Goal: Task Accomplishment & Management: Use online tool/utility

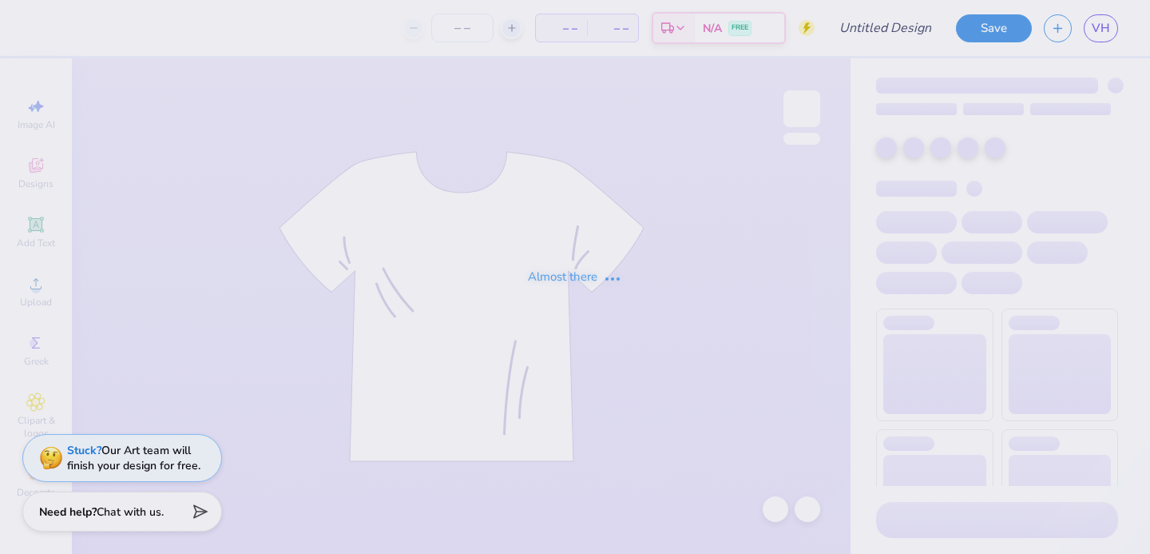
type input "[GEOGRAPHIC_DATA] : [PERSON_NAME]"
type input "100"
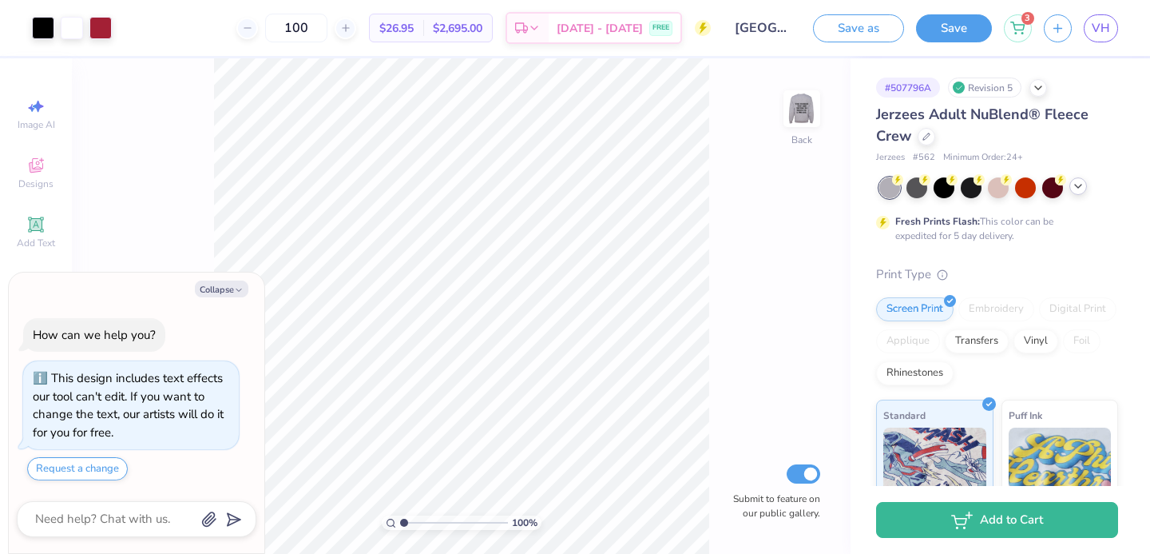
click at [1085, 191] on div at bounding box center [1079, 186] width 18 height 18
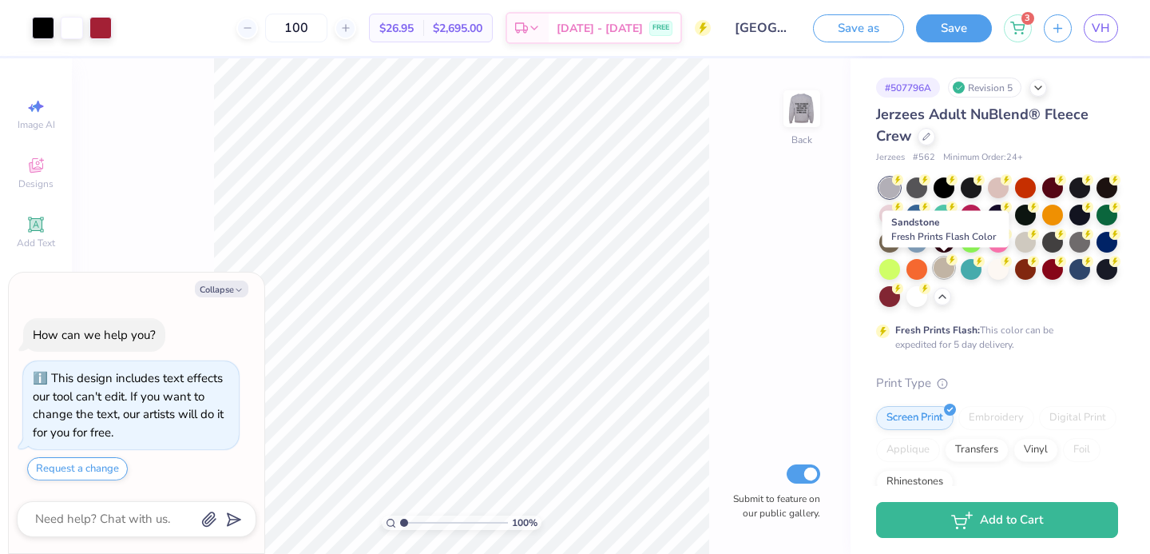
click at [941, 268] on div at bounding box center [944, 267] width 21 height 21
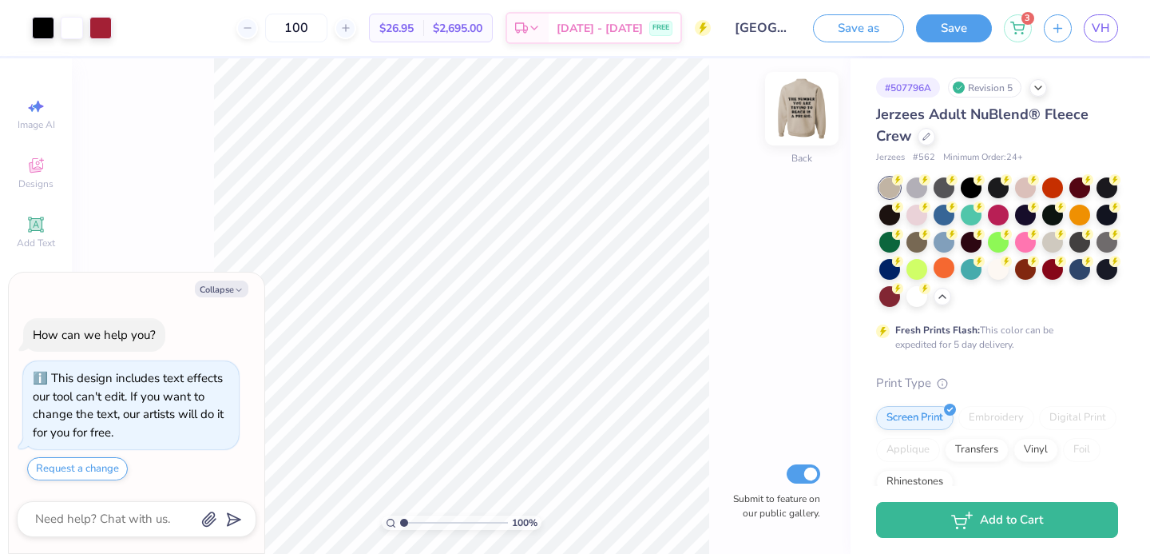
click at [816, 113] on img at bounding box center [802, 109] width 64 height 64
click at [816, 113] on img at bounding box center [802, 109] width 32 height 32
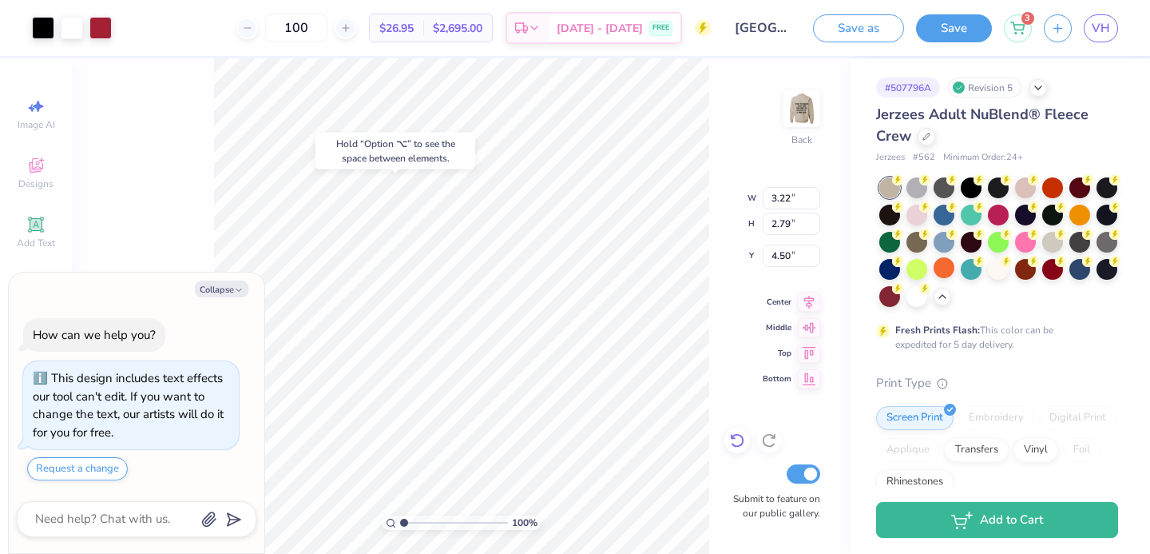
click at [739, 441] on icon at bounding box center [737, 440] width 16 height 16
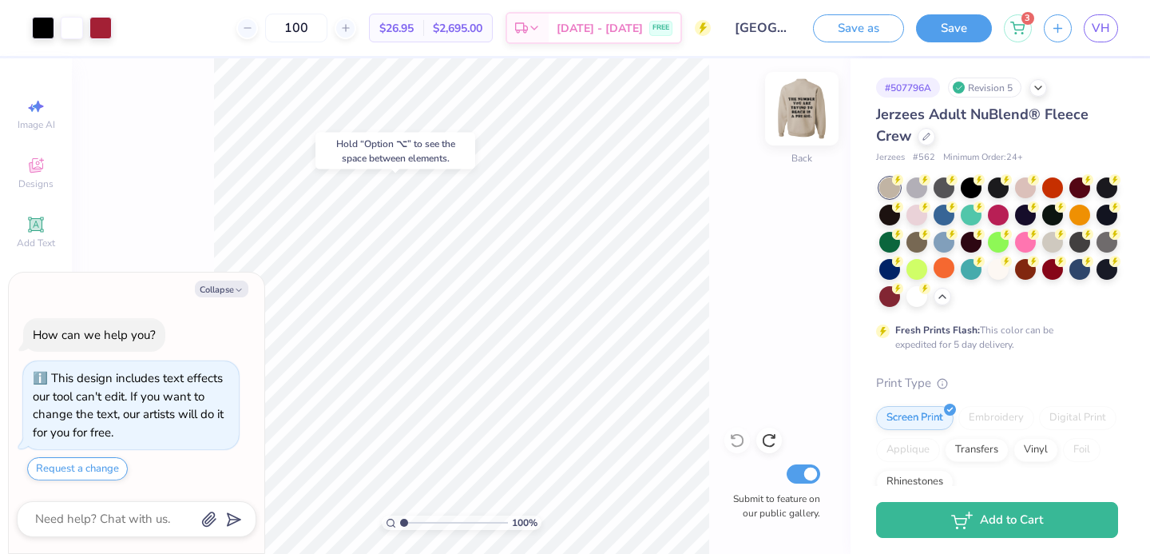
click at [806, 122] on img at bounding box center [802, 109] width 64 height 64
click at [926, 137] on icon at bounding box center [927, 135] width 8 height 8
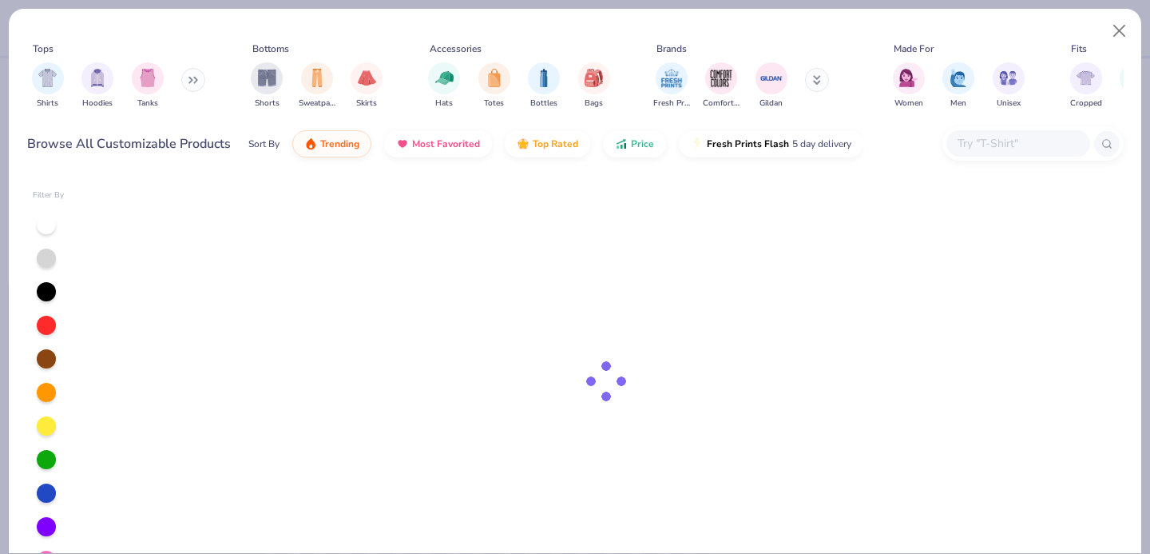
type textarea "x"
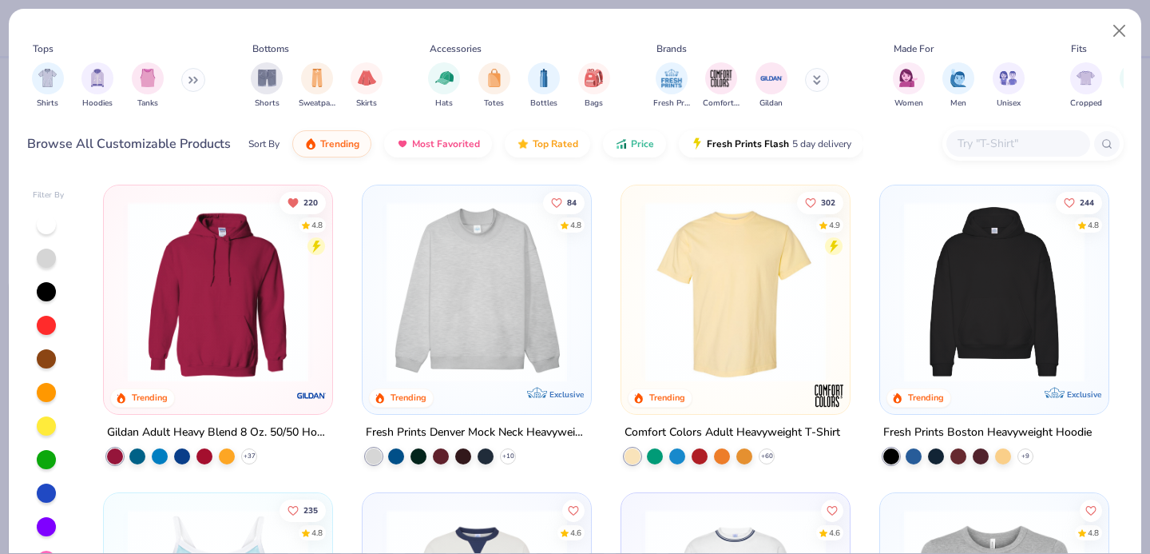
click at [983, 141] on input "text" at bounding box center [1017, 143] width 123 height 18
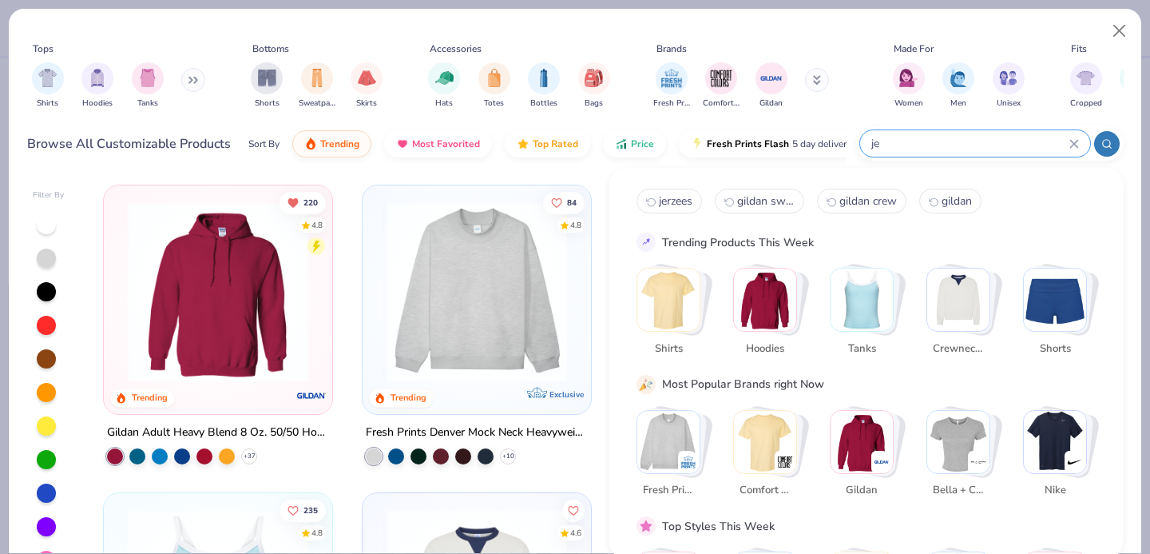
type input "j"
type input "gildan"
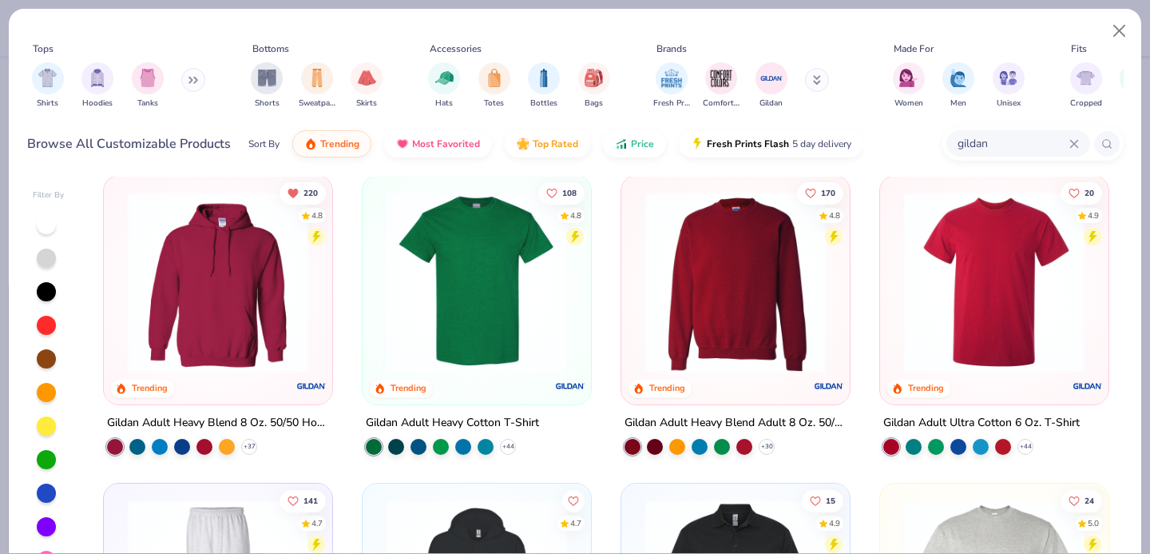
scroll to position [5, 0]
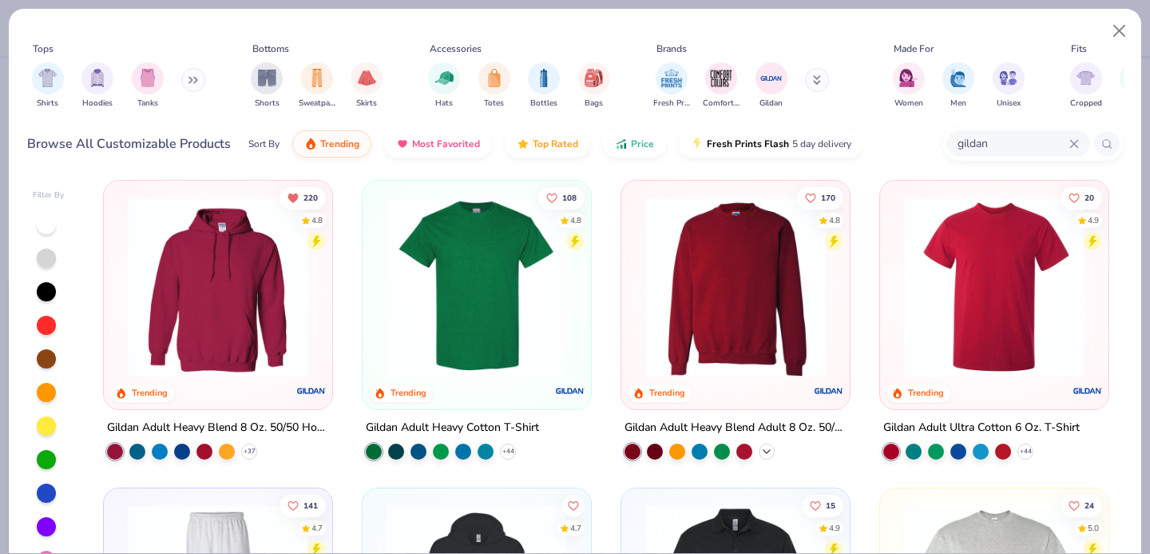
click at [764, 450] on icon at bounding box center [767, 451] width 13 height 13
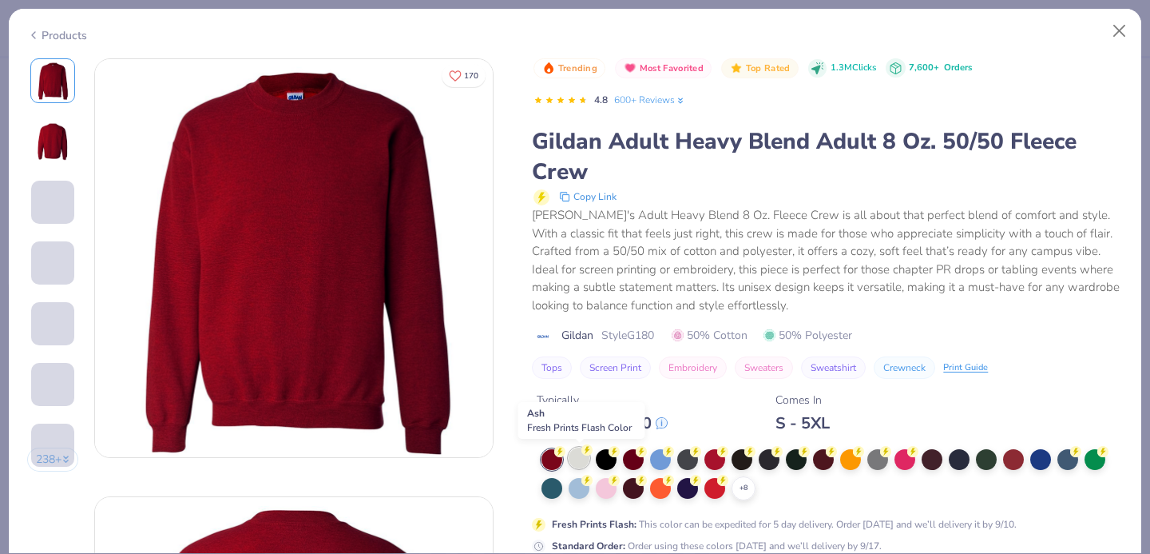
click at [574, 459] on div at bounding box center [579, 457] width 21 height 21
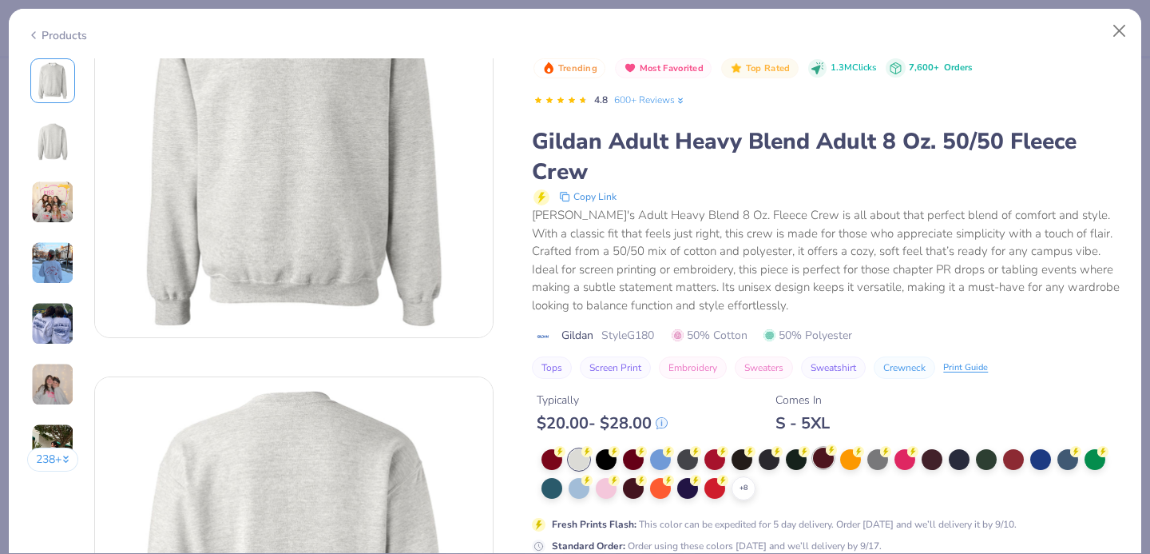
scroll to position [143, 0]
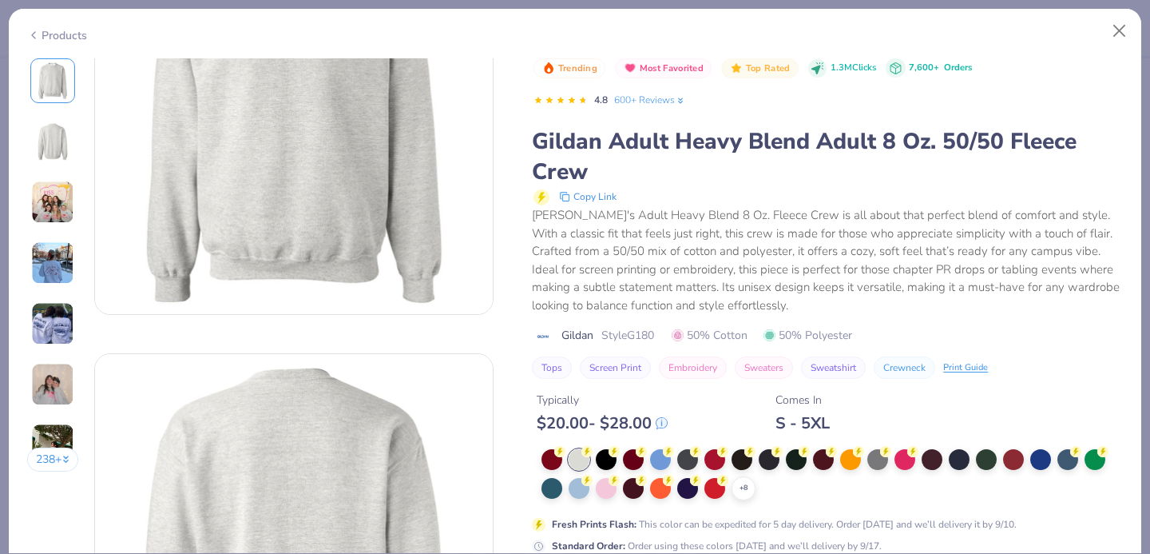
click at [737, 501] on div "+ 8 Fresh Prints Flash : This color can be expedited for 5 day delivery. Order …" at bounding box center [827, 501] width 591 height 104
click at [739, 495] on icon at bounding box center [743, 488] width 13 height 13
click at [821, 490] on div at bounding box center [823, 486] width 21 height 21
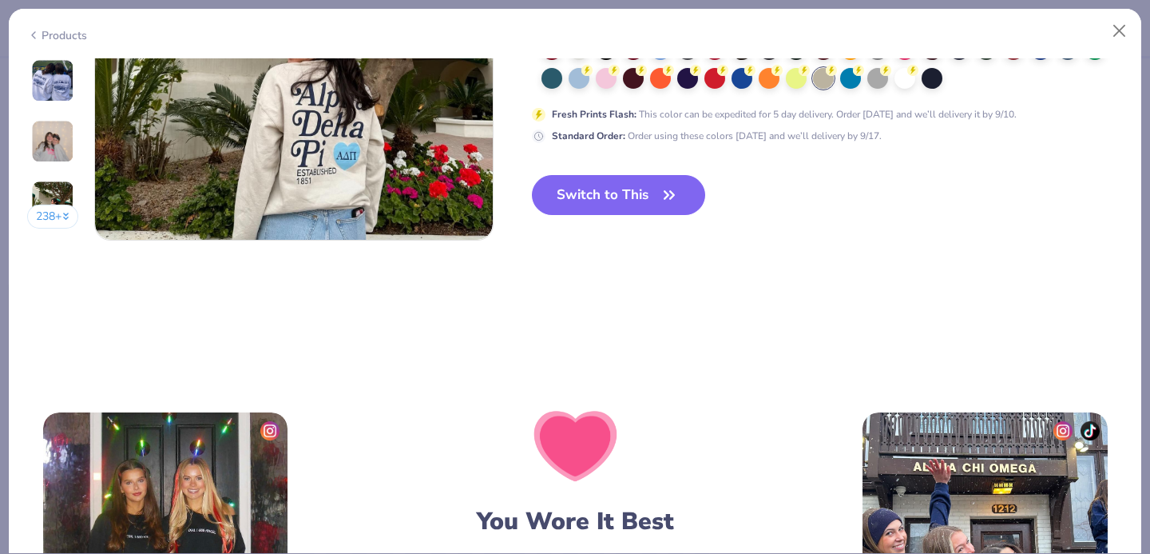
scroll to position [2766, 0]
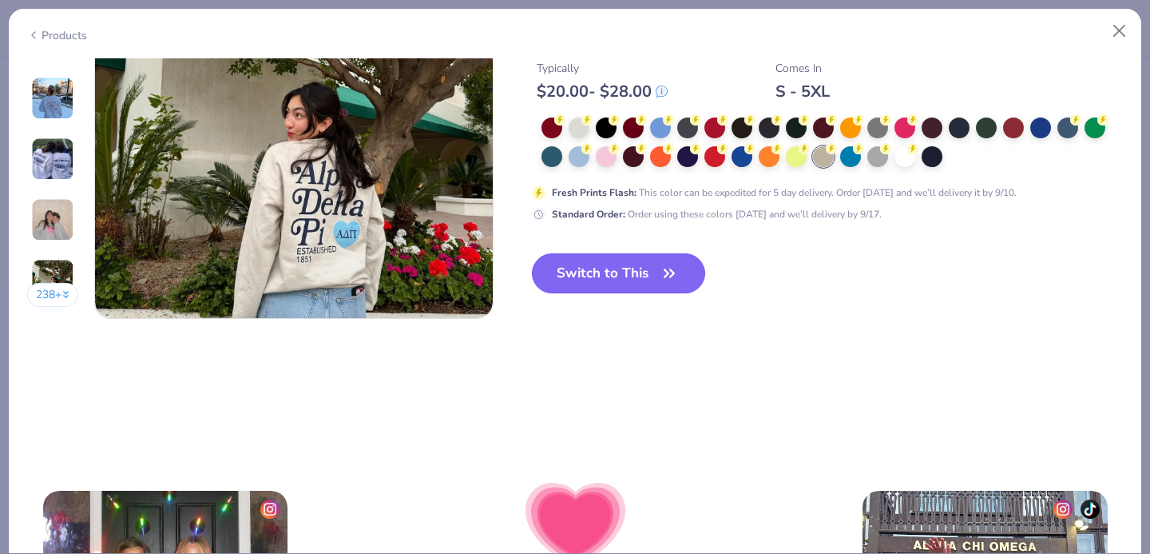
click at [661, 255] on button "Switch to This" at bounding box center [618, 273] width 173 height 40
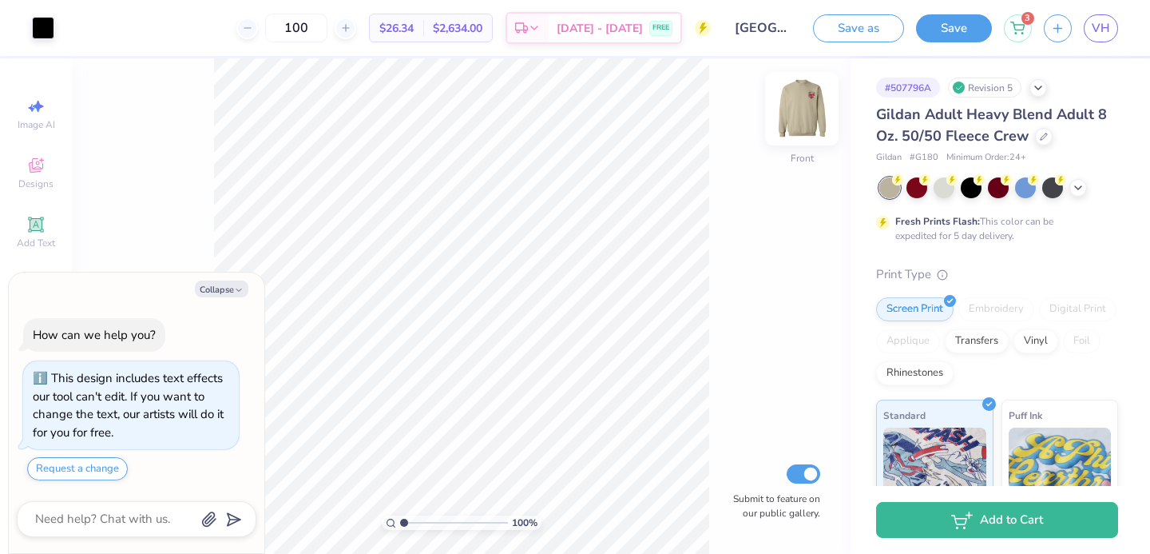
click at [798, 109] on img at bounding box center [802, 109] width 64 height 64
click at [812, 115] on img at bounding box center [802, 109] width 64 height 64
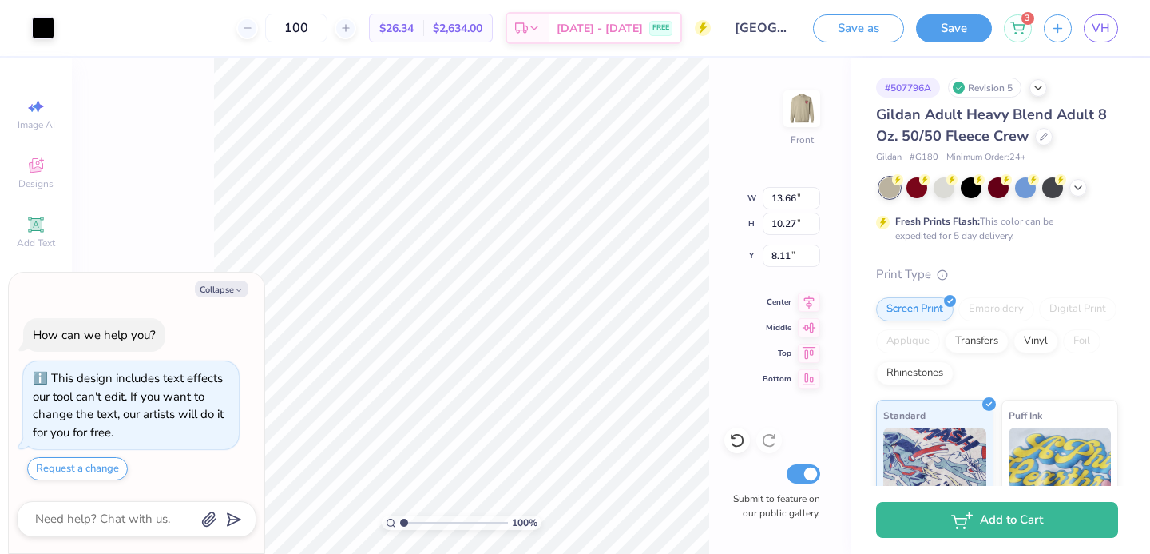
type textarea "x"
type input "12.44"
type input "9.35"
type input "9.04"
type textarea "x"
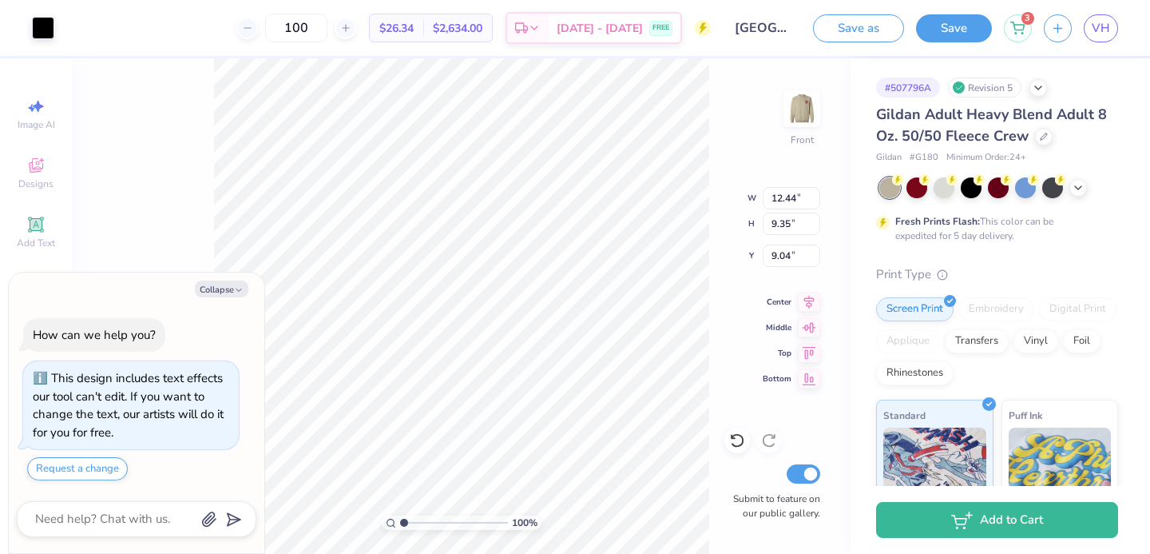
type input "8.57"
click at [790, 116] on img at bounding box center [802, 109] width 64 height 64
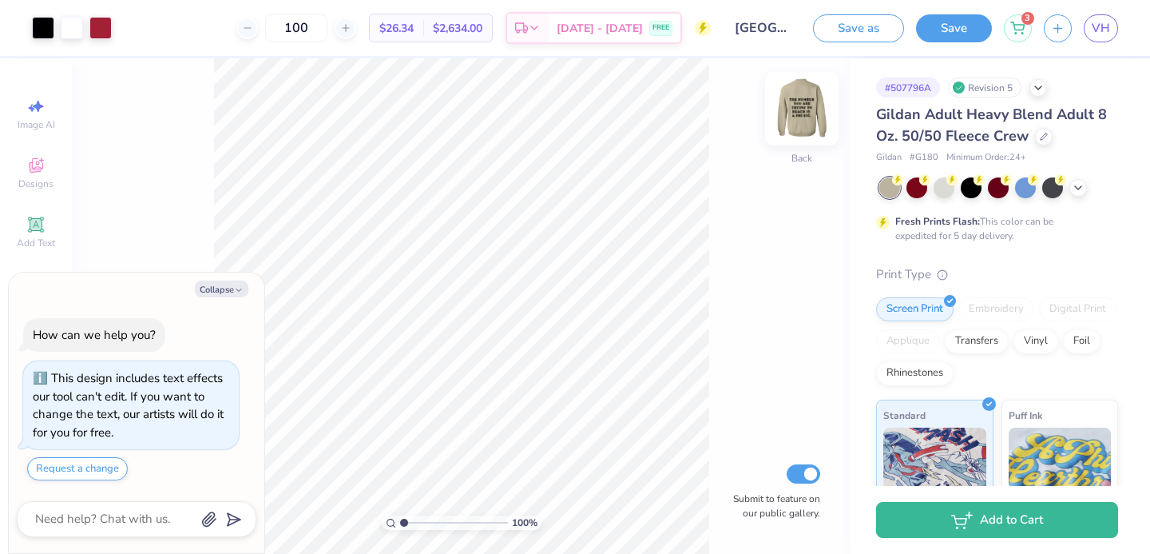
click at [787, 101] on img at bounding box center [802, 109] width 64 height 64
click at [811, 135] on div "Front" at bounding box center [802, 118] width 37 height 57
click at [808, 106] on img at bounding box center [802, 109] width 64 height 64
click at [793, 102] on img at bounding box center [802, 109] width 64 height 64
click at [789, 108] on img at bounding box center [802, 109] width 32 height 32
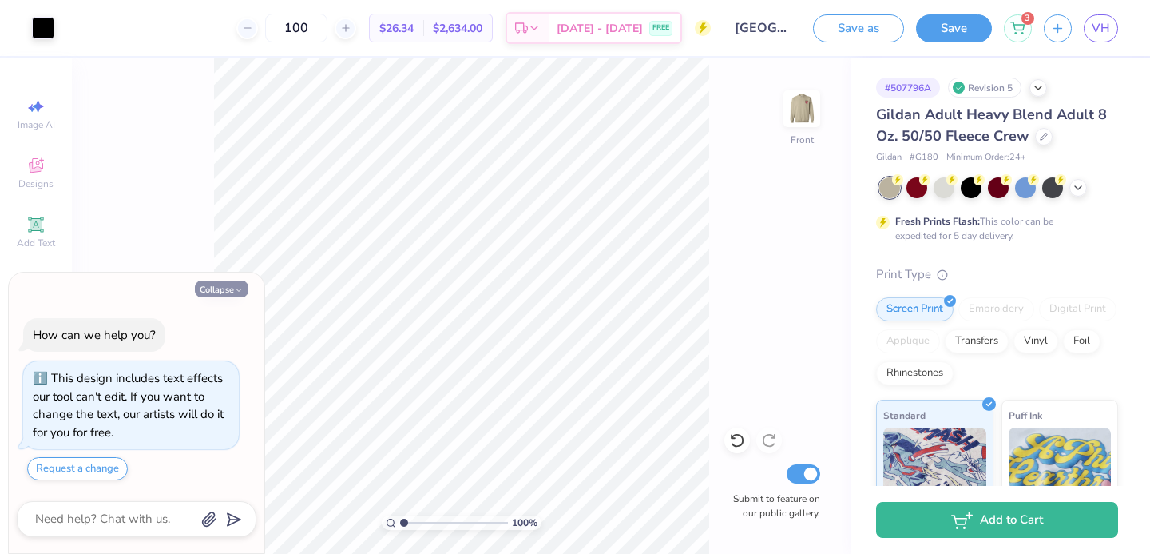
click at [219, 283] on button "Collapse" at bounding box center [222, 288] width 54 height 17
type textarea "x"
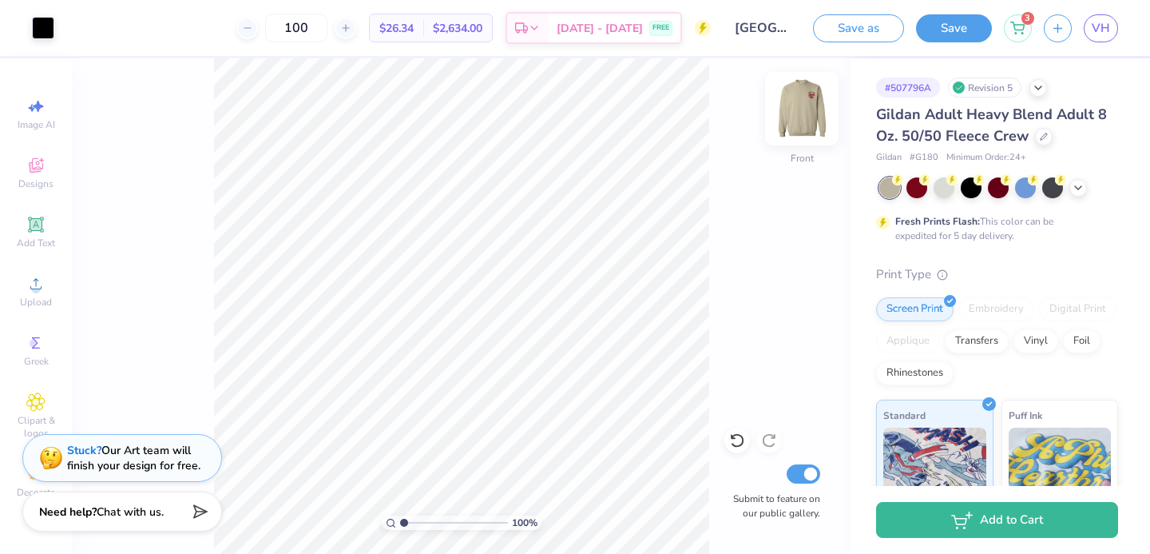
click at [813, 114] on img at bounding box center [802, 109] width 64 height 64
drag, startPoint x: 406, startPoint y: 524, endPoint x: 416, endPoint y: 524, distance: 10.4
type input "2.21"
click at [416, 524] on input "range" at bounding box center [454, 522] width 108 height 14
click at [976, 42] on div "Save as Save 3 VH" at bounding box center [981, 28] width 337 height 56
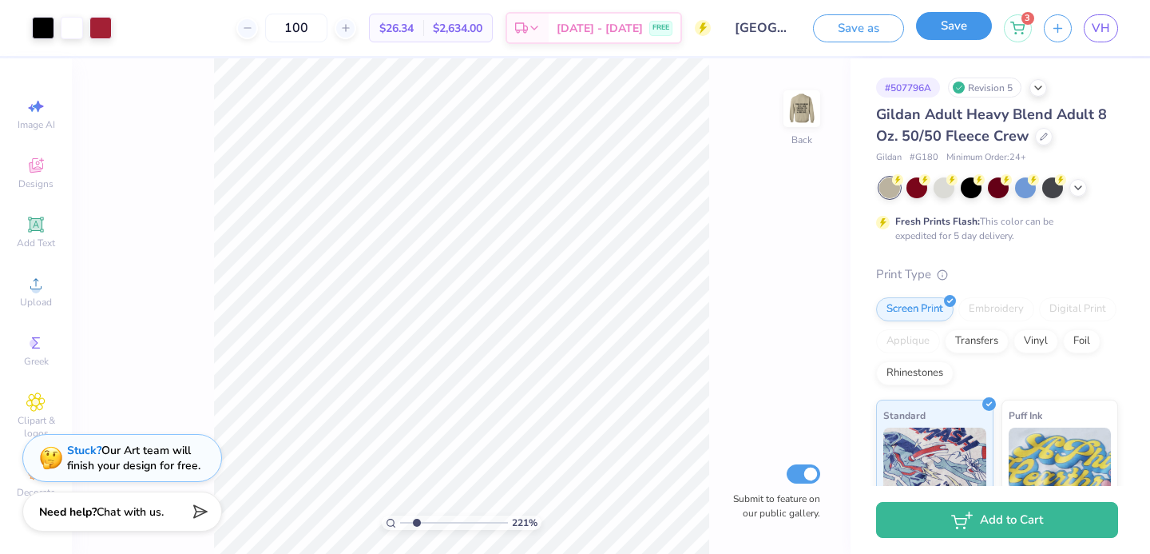
click at [955, 28] on button "Save" at bounding box center [954, 26] width 76 height 28
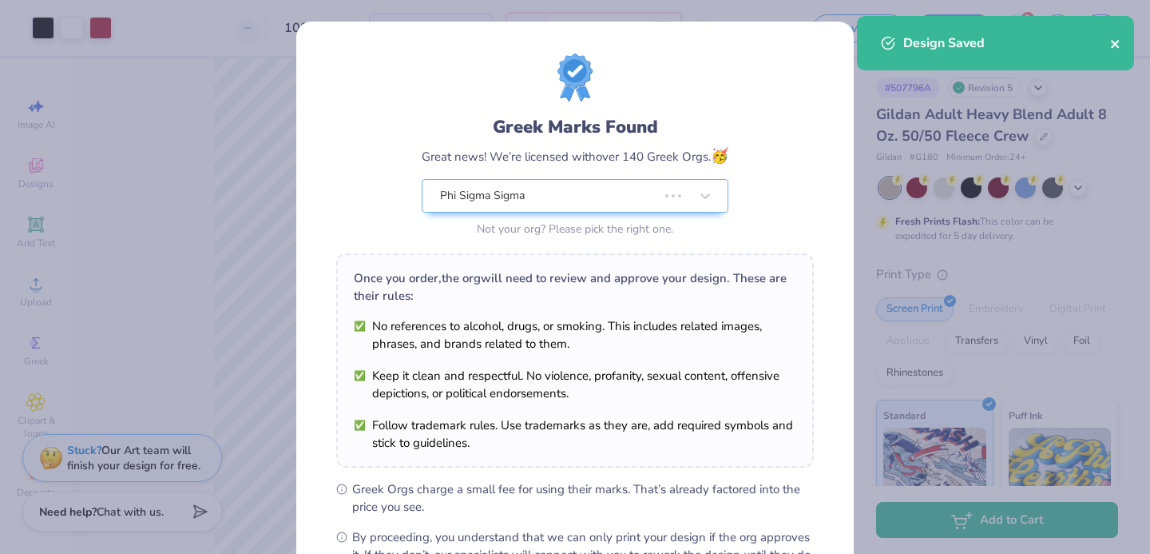
click at [1118, 46] on icon "close" at bounding box center [1115, 44] width 8 height 8
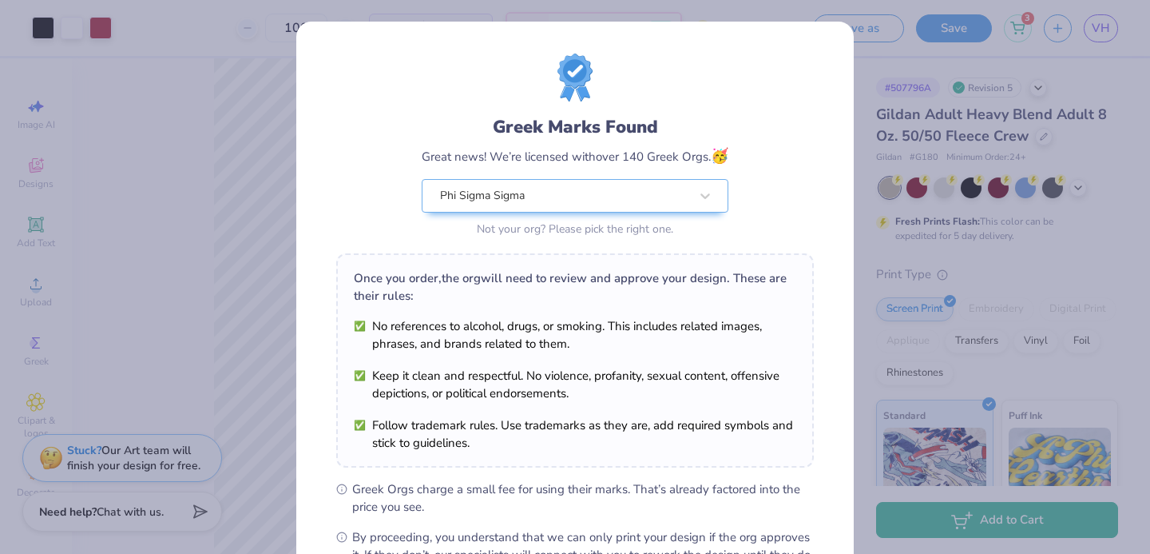
scroll to position [194, 0]
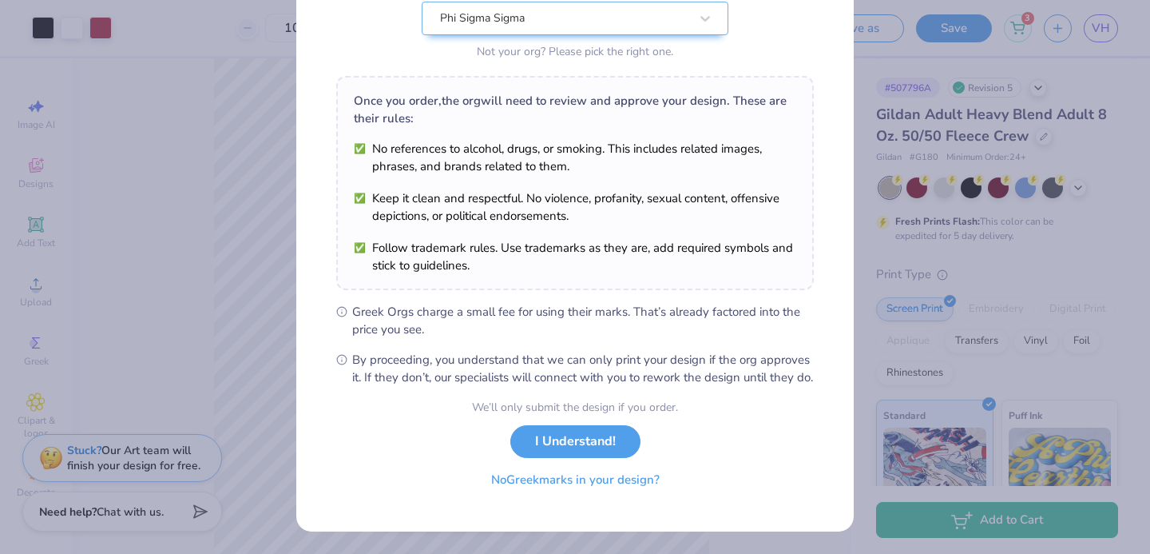
click at [572, 487] on button "No Greek marks in your design?" at bounding box center [576, 479] width 196 height 33
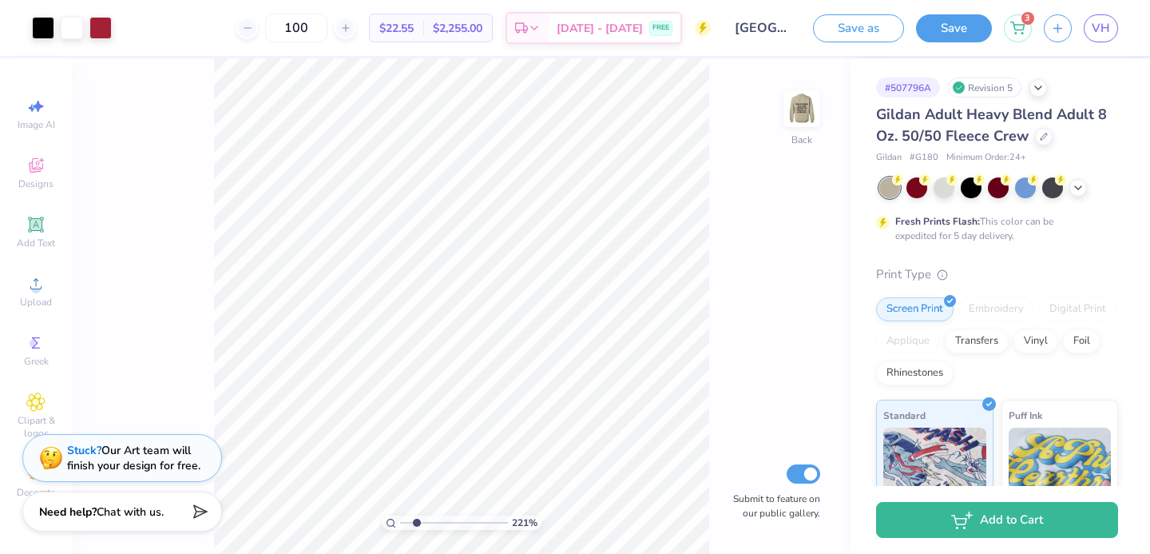
scroll to position [0, 0]
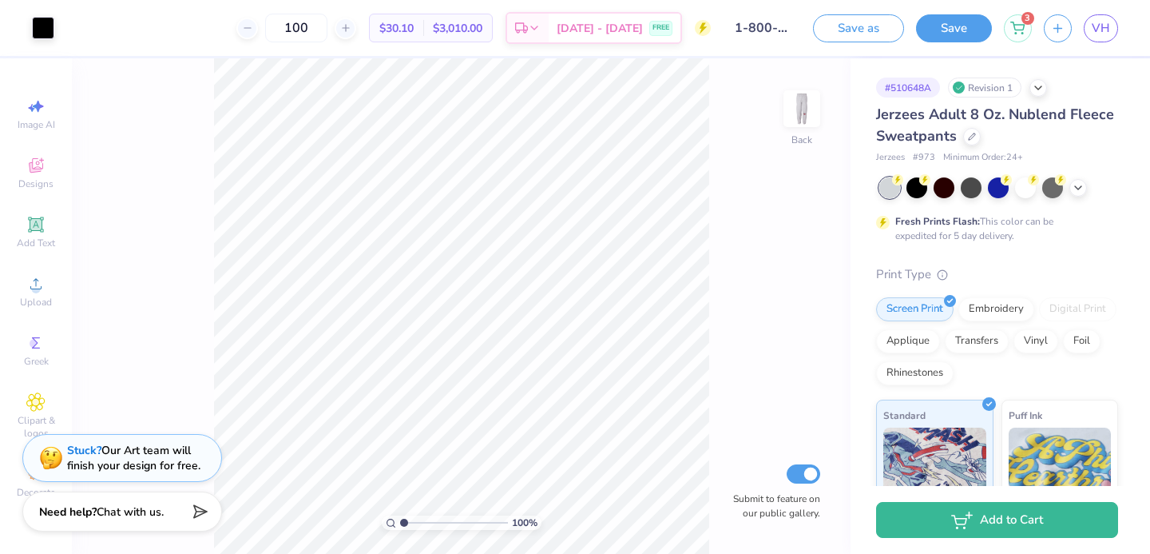
click at [1069, 189] on div at bounding box center [999, 187] width 239 height 21
click at [1078, 189] on icon at bounding box center [1078, 186] width 13 height 13
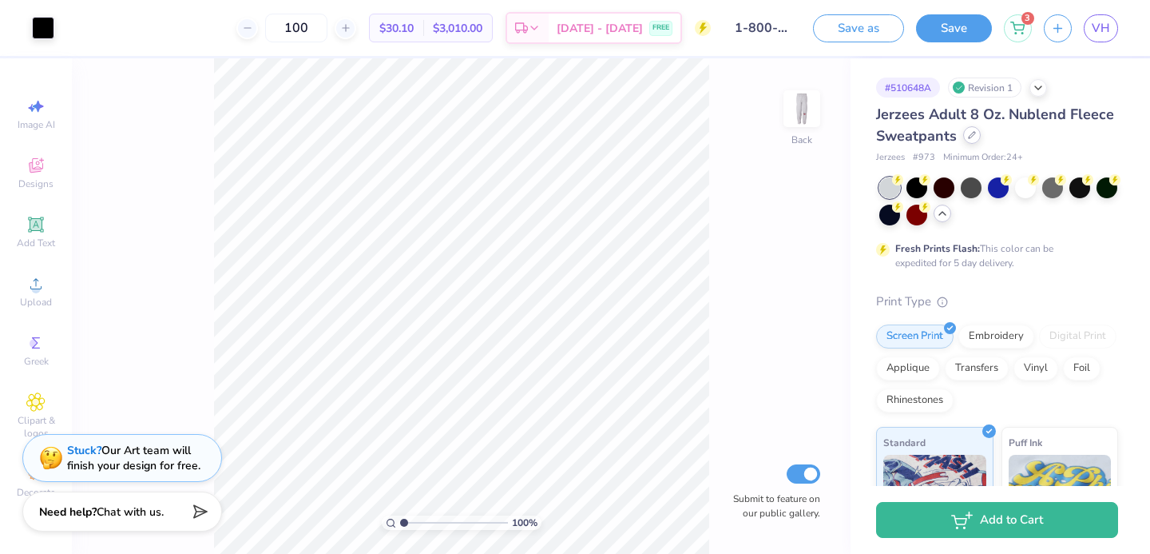
click at [975, 141] on div at bounding box center [972, 135] width 18 height 18
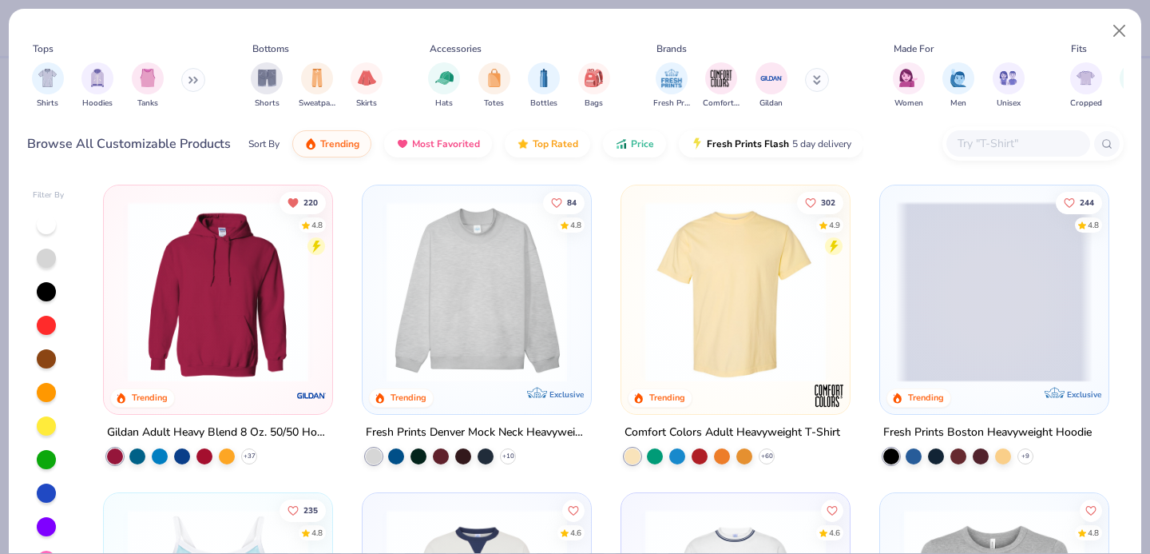
click at [1017, 125] on div "Browse All Customizable Products Sort By Trending Most Favorited Top Rated Pric…" at bounding box center [575, 143] width 1097 height 45
click at [1015, 136] on input "text" at bounding box center [1017, 143] width 123 height 18
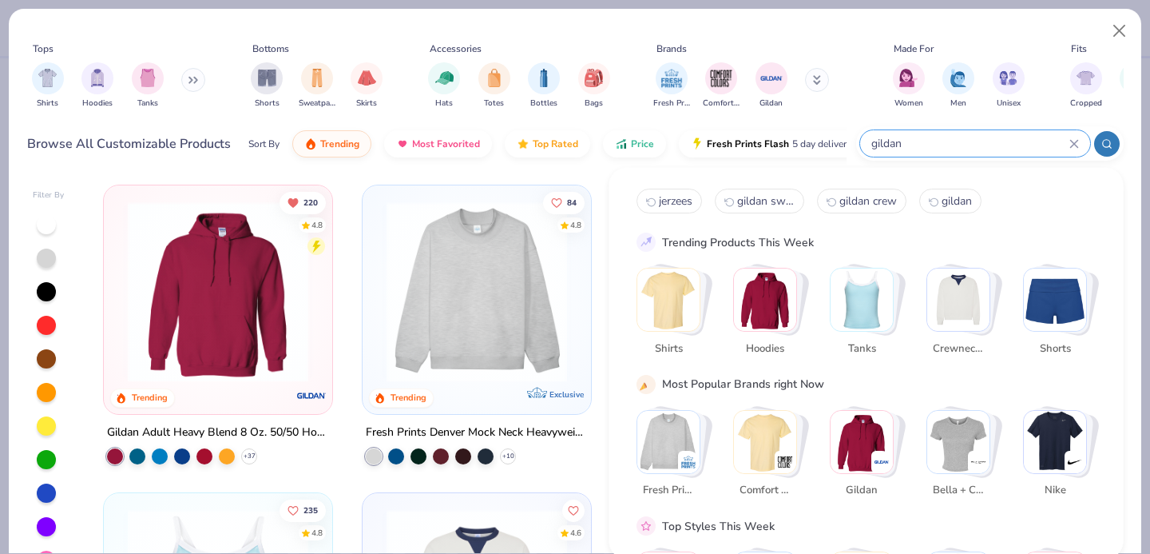
type input "gildan"
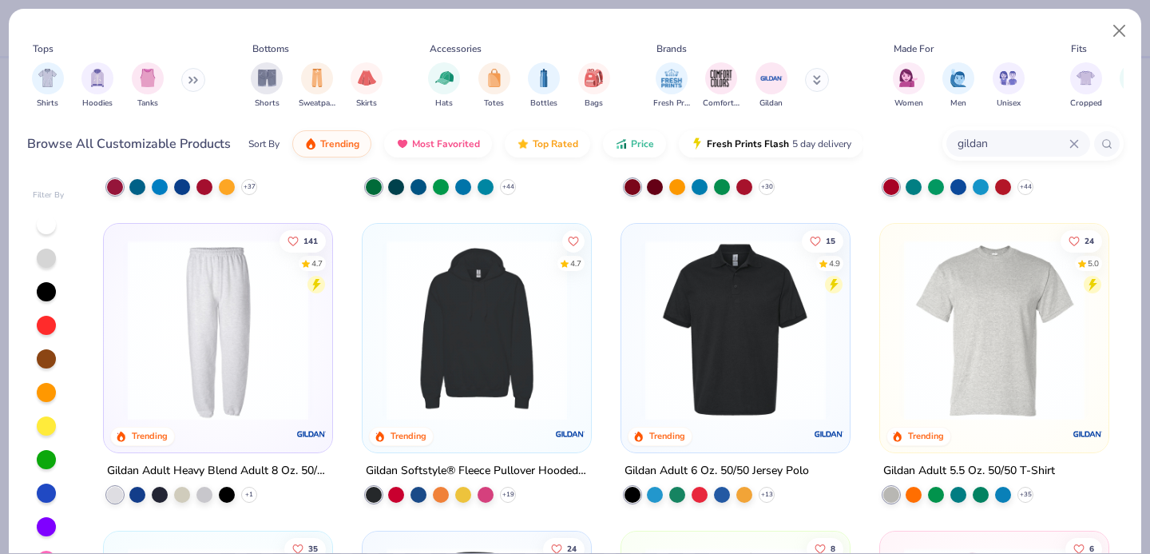
scroll to position [307, 0]
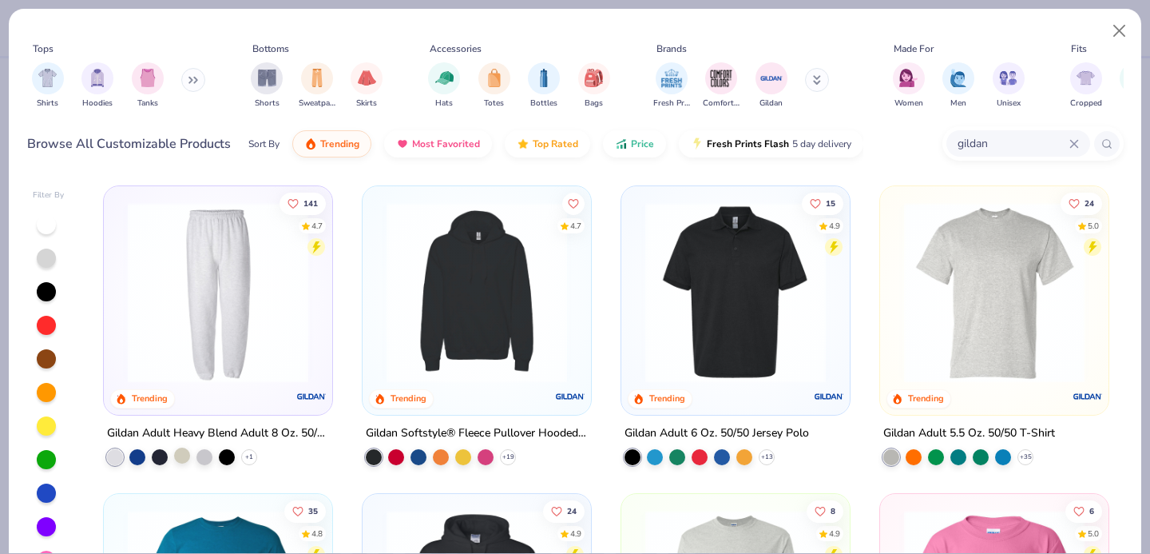
click at [183, 454] on div at bounding box center [182, 455] width 16 height 16
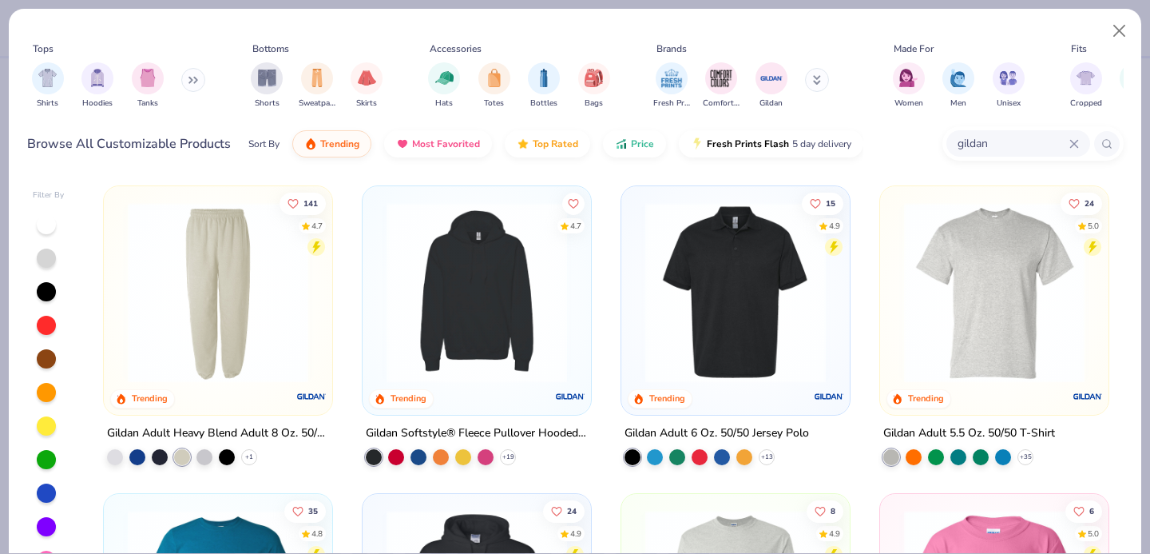
click at [225, 334] on img at bounding box center [218, 292] width 197 height 181
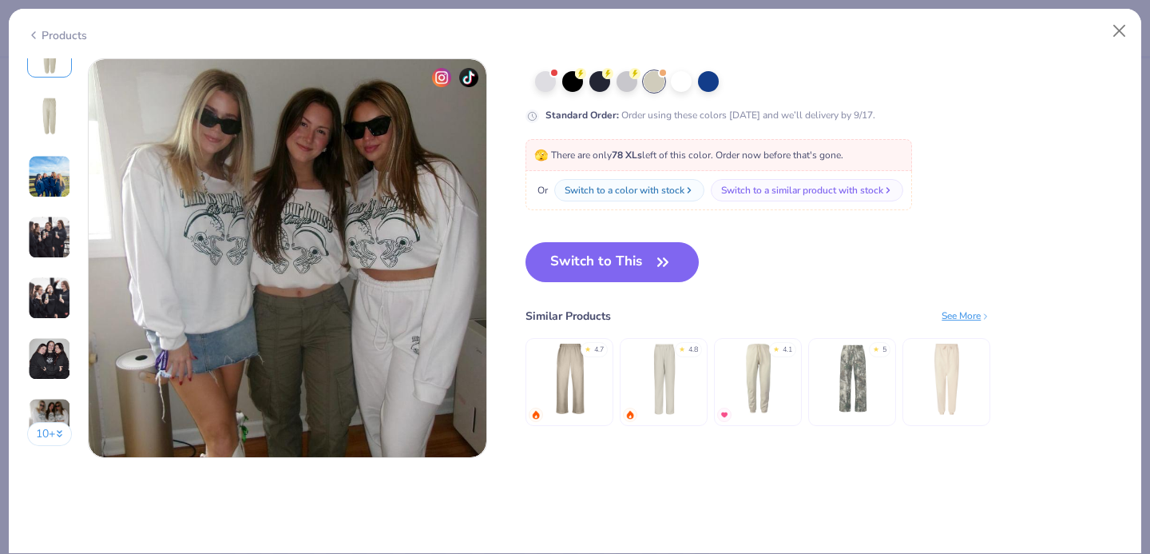
scroll to position [2528, 0]
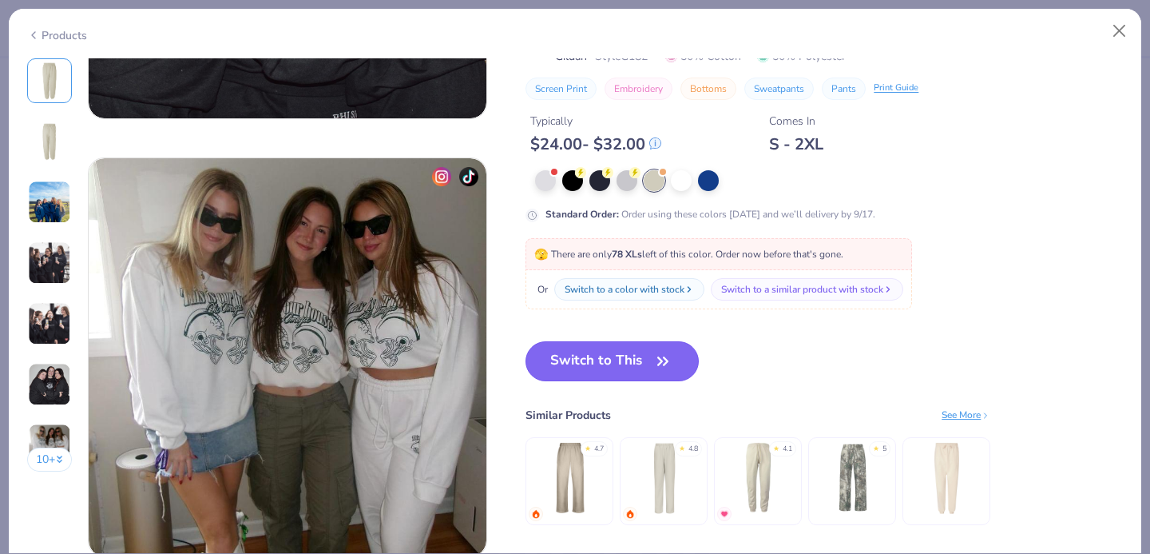
click at [602, 364] on button "Switch to This" at bounding box center [612, 361] width 173 height 40
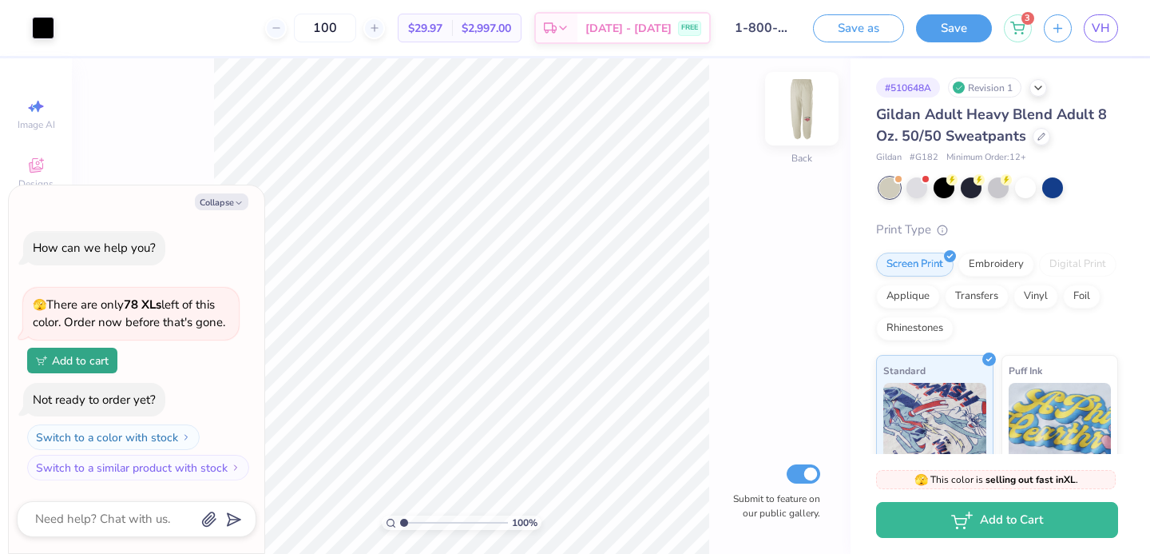
click at [800, 103] on img at bounding box center [802, 109] width 64 height 64
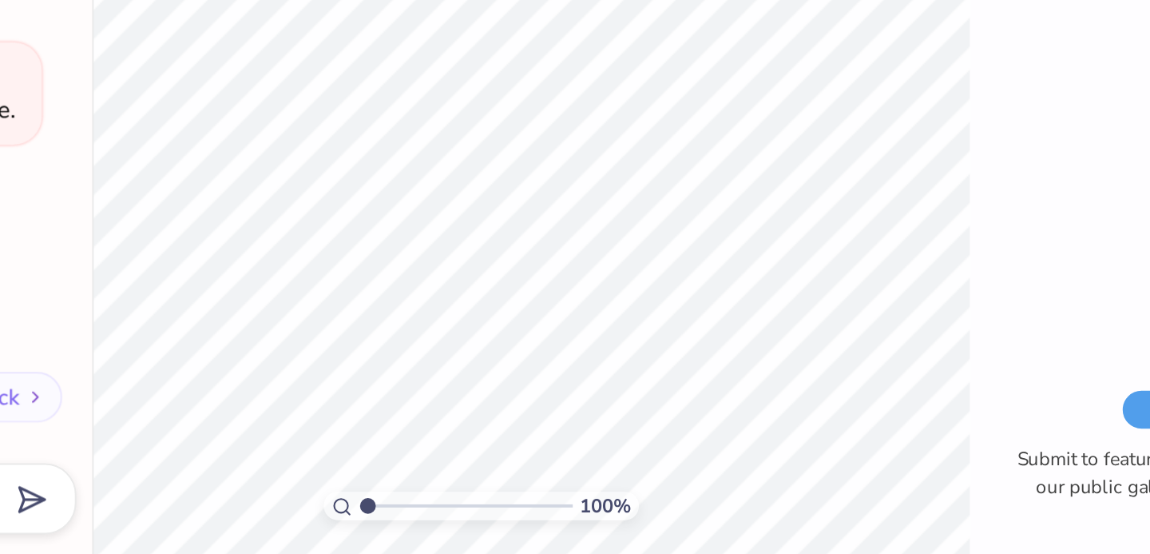
type textarea "x"
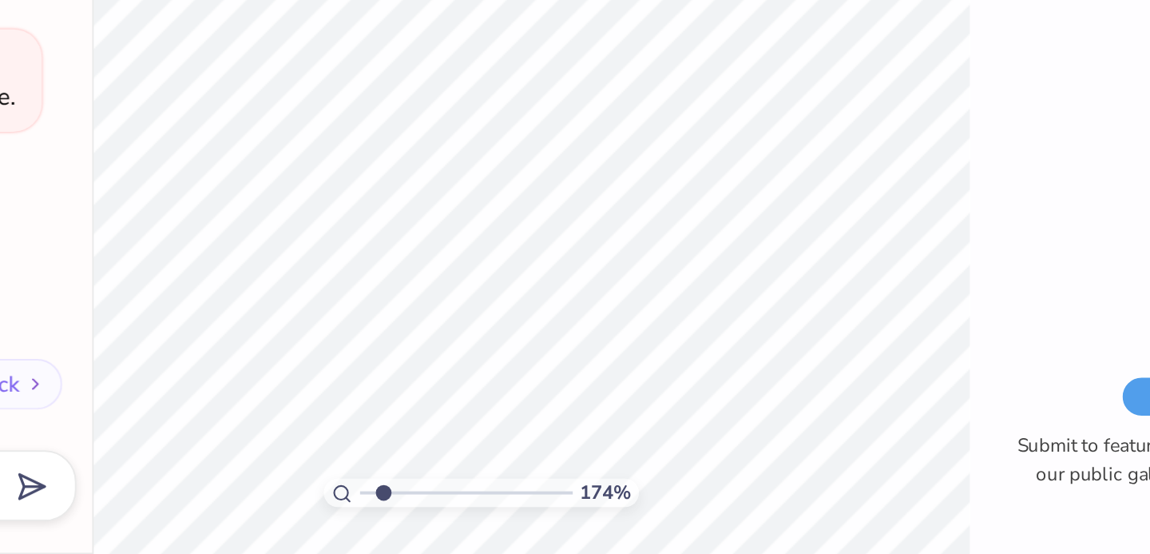
drag, startPoint x: 403, startPoint y: 519, endPoint x: 411, endPoint y: 519, distance: 8.8
click at [411, 519] on input "range" at bounding box center [454, 522] width 108 height 14
drag, startPoint x: 412, startPoint y: 524, endPoint x: 370, endPoint y: 524, distance: 42.3
type input "1"
click at [400, 524] on input "range" at bounding box center [454, 522] width 108 height 14
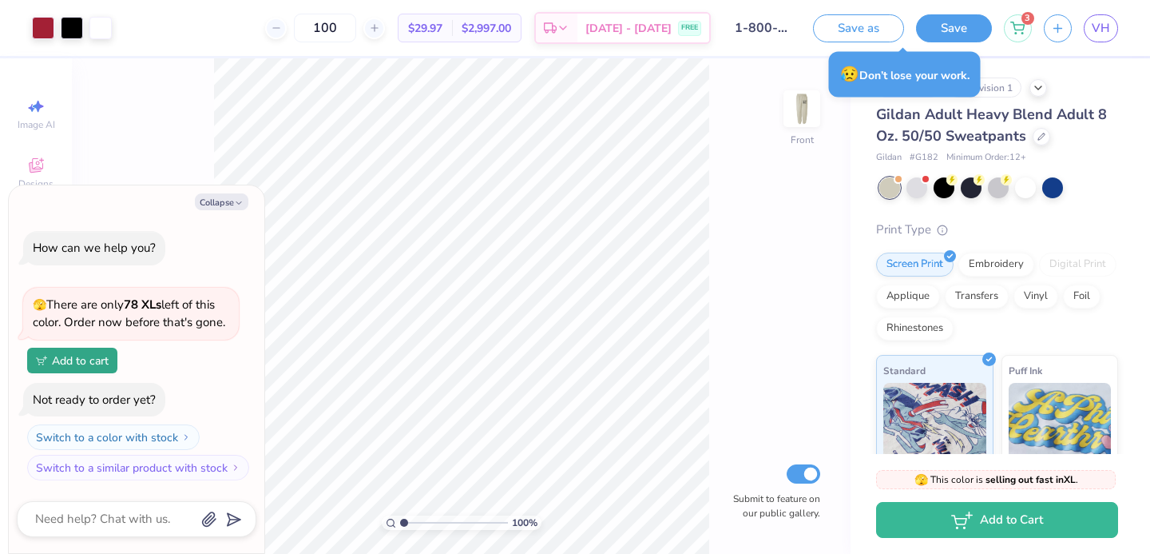
type textarea "x"
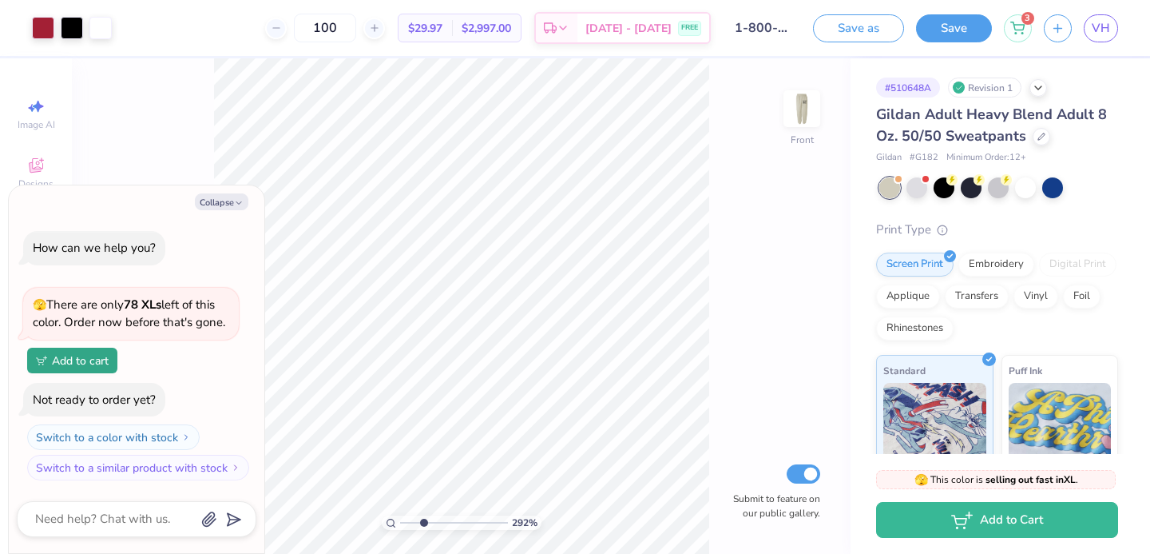
drag, startPoint x: 405, startPoint y: 523, endPoint x: 423, endPoint y: 530, distance: 18.7
type input "2.82"
click at [423, 530] on input "range" at bounding box center [454, 522] width 108 height 14
click at [942, 31] on button "Save" at bounding box center [954, 26] width 76 height 28
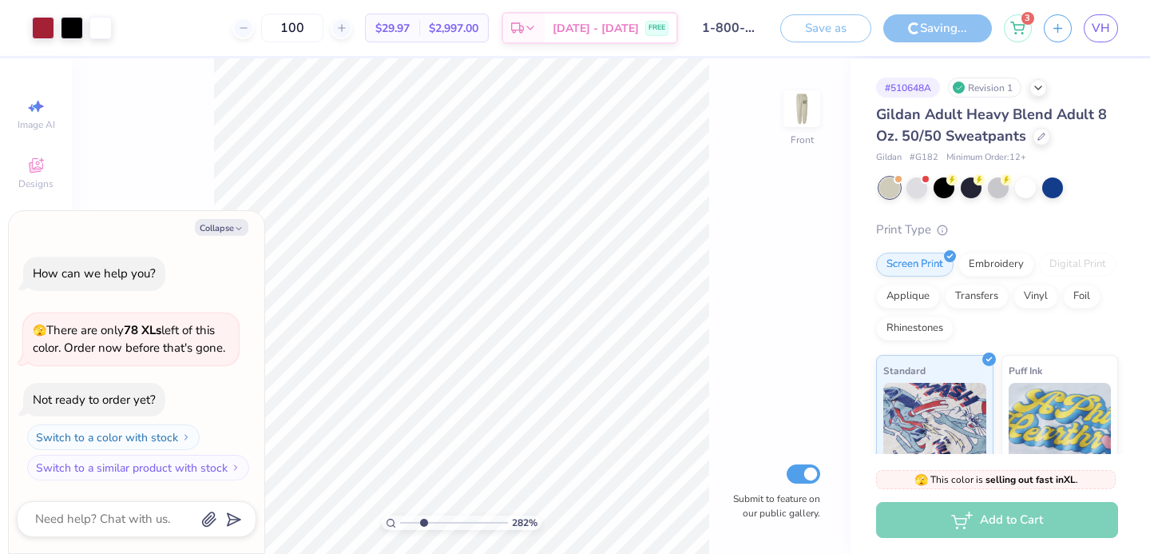
type textarea "x"
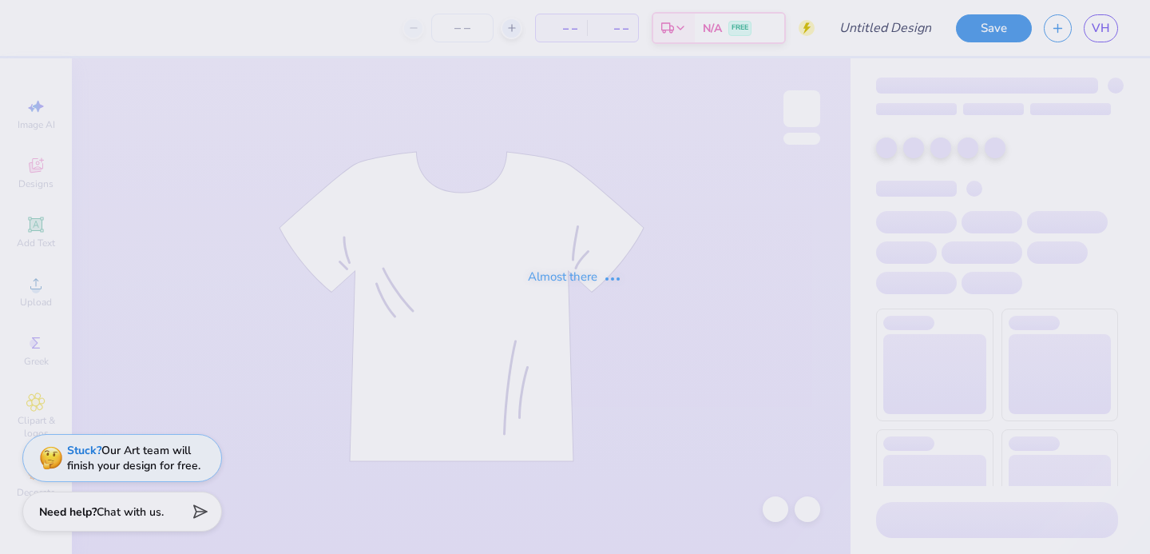
type input "[GEOGRAPHIC_DATA] : [PERSON_NAME]"
type input "100"
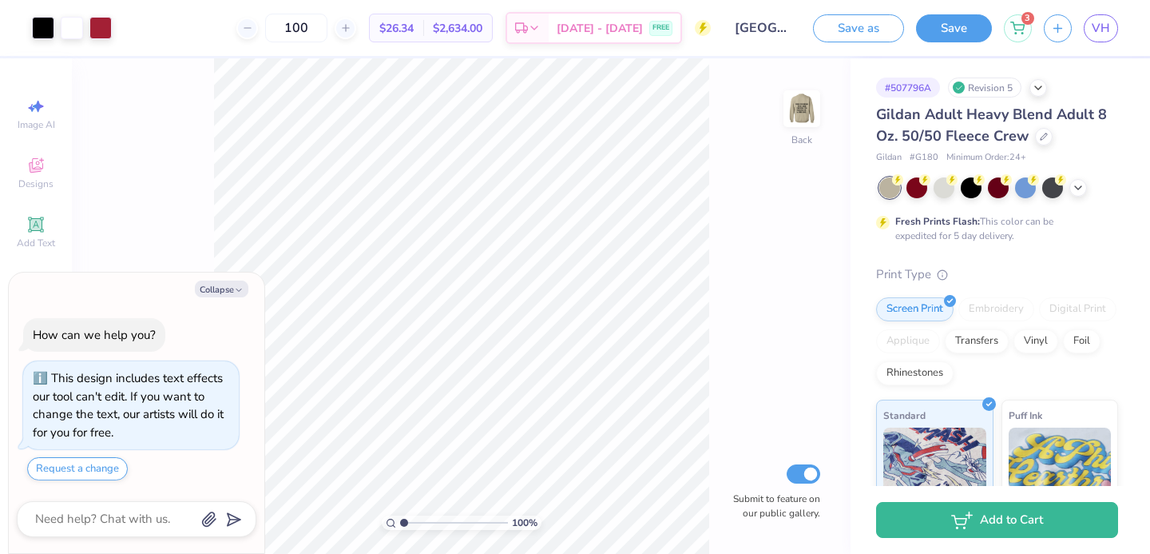
click at [221, 298] on div "Collapse How can we help you? This design includes text effects our tool can't …" at bounding box center [137, 412] width 256 height 281
click at [228, 285] on button "Collapse" at bounding box center [222, 288] width 54 height 17
type textarea "x"
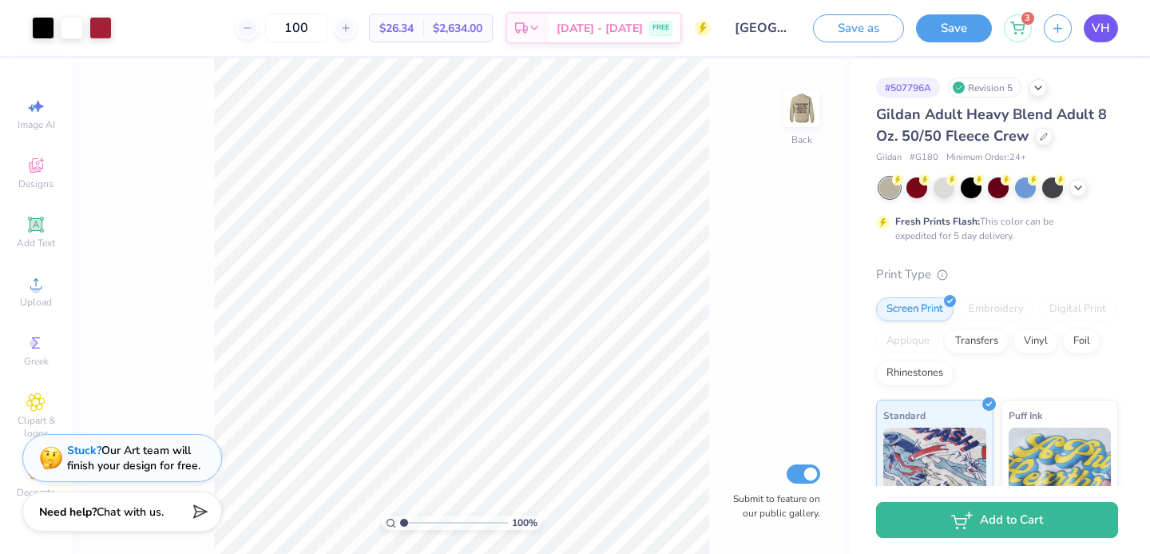
click at [1118, 25] on link "VH" at bounding box center [1101, 28] width 34 height 28
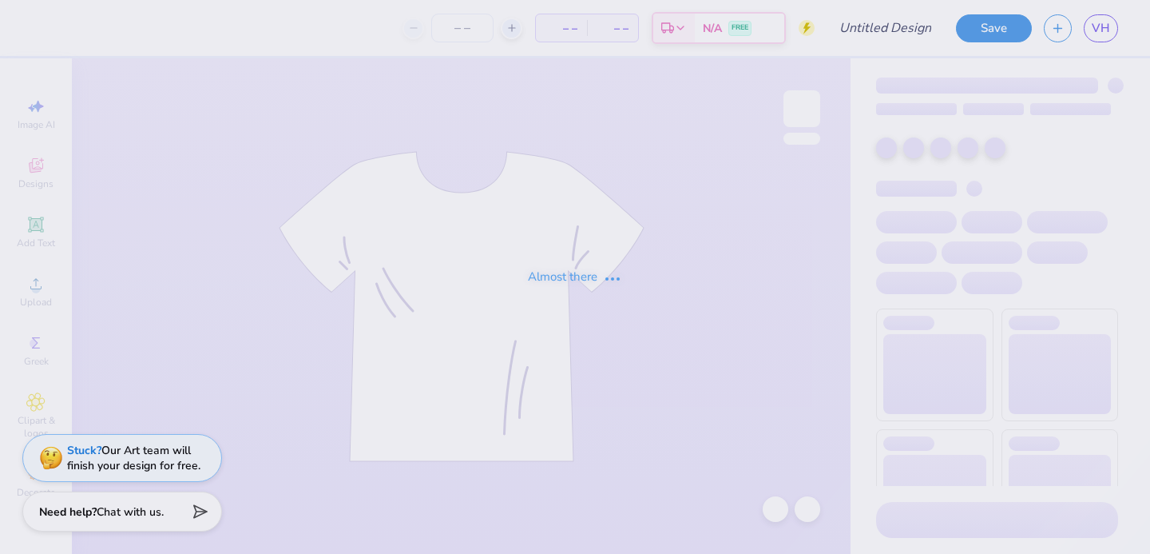
type input "lace"
type input "100"
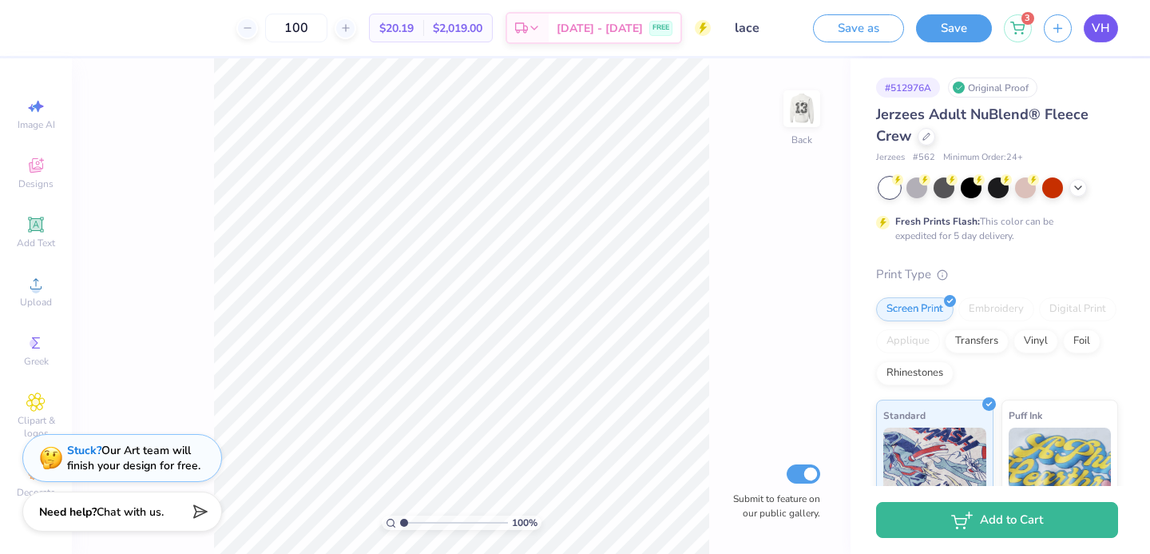
click at [1096, 28] on span "VH" at bounding box center [1101, 28] width 18 height 18
